Goal: Find specific page/section

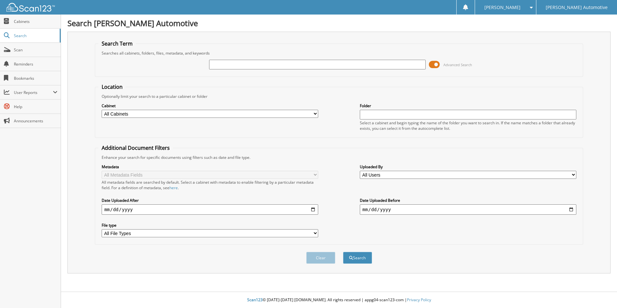
click at [221, 63] on input "text" at bounding box center [317, 65] width 217 height 10
type input "391647"
click at [343, 252] on button "Search" at bounding box center [357, 258] width 29 height 12
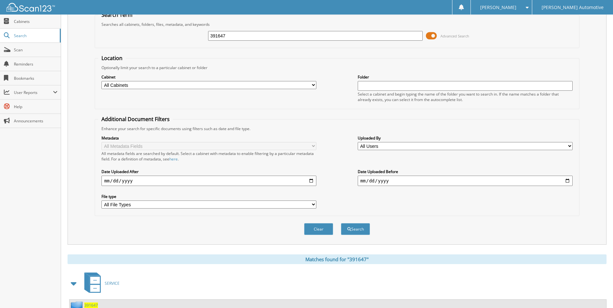
scroll to position [78, 0]
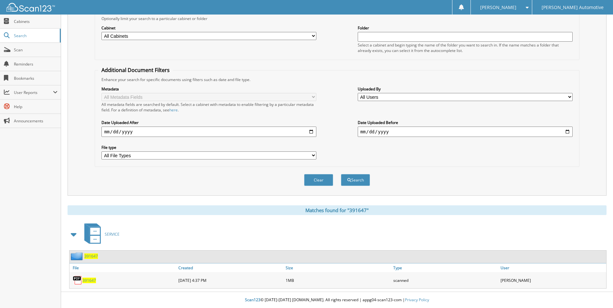
click at [84, 282] on span "391647" at bounding box center [89, 280] width 14 height 5
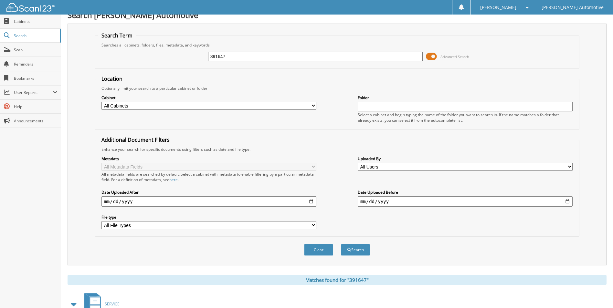
scroll to position [0, 0]
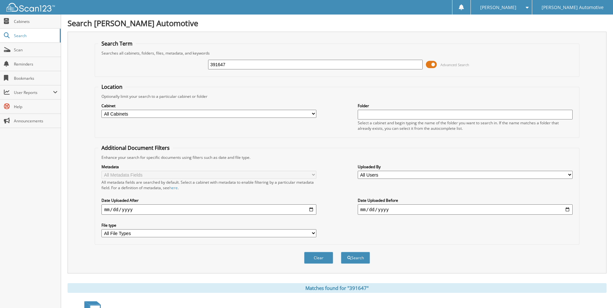
click at [245, 67] on input "391647" at bounding box center [315, 65] width 215 height 10
type input "3"
type input "391380"
click at [341, 252] on button "Search" at bounding box center [355, 258] width 29 height 12
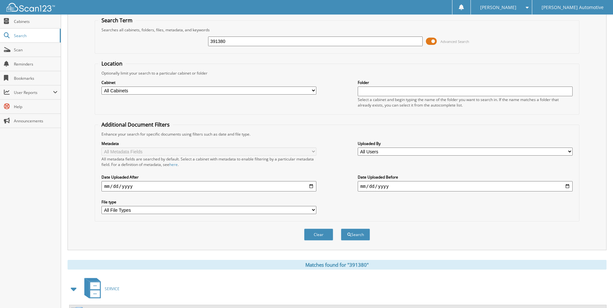
scroll to position [78, 0]
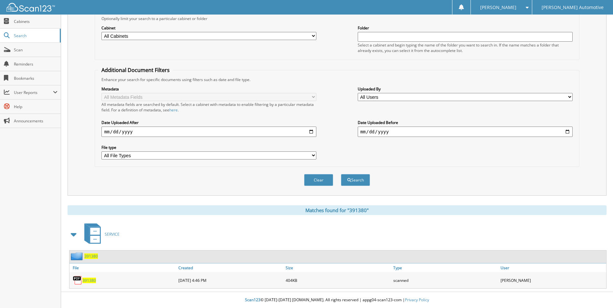
click at [87, 278] on span "391380" at bounding box center [89, 280] width 14 height 5
click at [92, 282] on span "391380" at bounding box center [89, 280] width 14 height 5
